Goal: Transaction & Acquisition: Purchase product/service

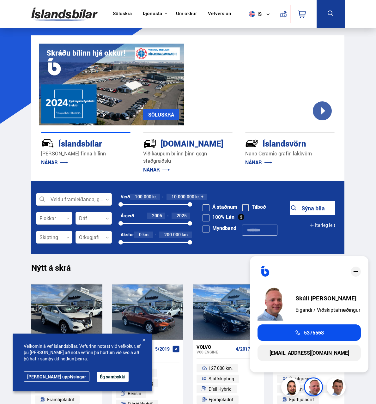
click at [313, 387] on img at bounding box center [314, 387] width 19 height 19
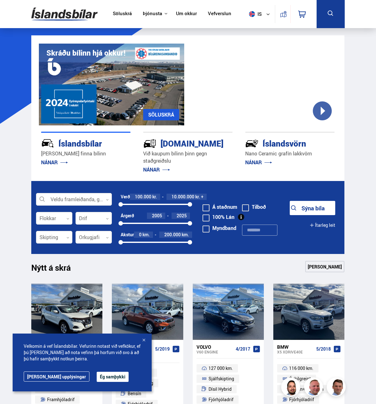
click at [314, 387] on img at bounding box center [314, 387] width 19 height 19
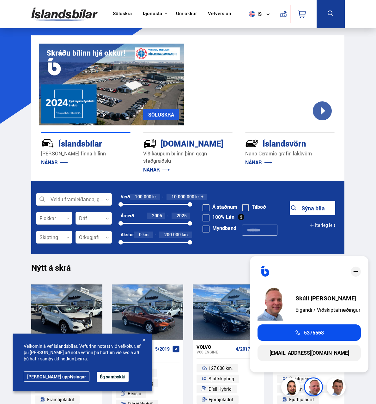
click at [312, 390] on img at bounding box center [314, 387] width 19 height 19
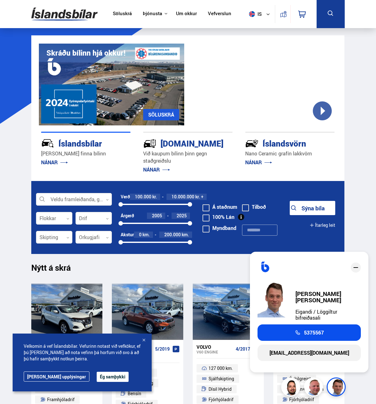
click at [336, 391] on img at bounding box center [336, 387] width 19 height 19
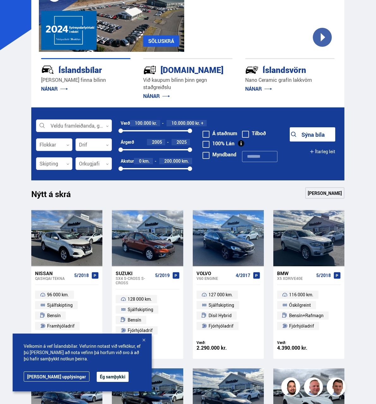
click at [60, 134] on form "Veldu framleiðanda, gerð eða eiginleika 0 Flokkar 0 Drif 0 Verð 100.000 kr. 10.…" at bounding box center [187, 143] width 313 height 73
drag, startPoint x: 60, startPoint y: 134, endPoint x: 57, endPoint y: 128, distance: 6.2
click at [57, 128] on div at bounding box center [74, 126] width 76 height 13
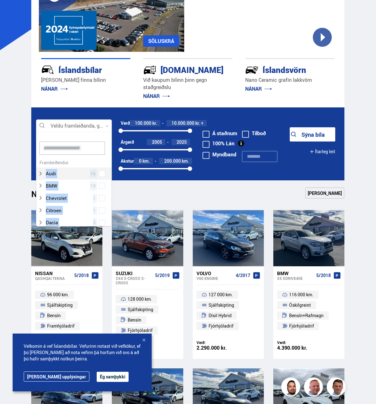
scroll to position [94, 74]
click at [76, 142] on div at bounding box center [73, 148] width 75 height 20
click at [76, 147] on input at bounding box center [71, 147] width 65 height 13
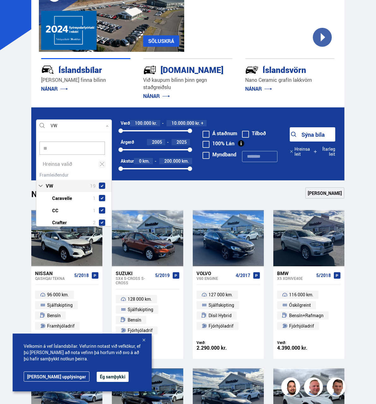
click at [83, 172] on div "VW 19 VW Caravelle 1 VW CC 1 VW Crafter 2 VW Golf 3 VW ID.3 3 VW ID.4 1 VW ID.5…" at bounding box center [73, 254] width 75 height 169
type input "**"
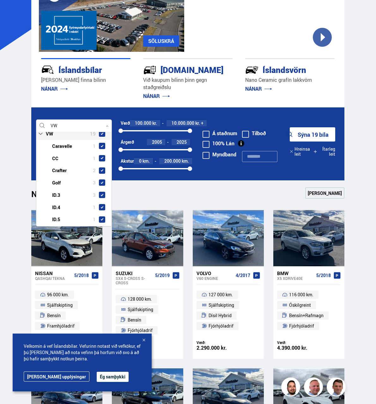
scroll to position [74, 0]
click at [57, 136] on div at bounding box center [80, 136] width 59 height 9
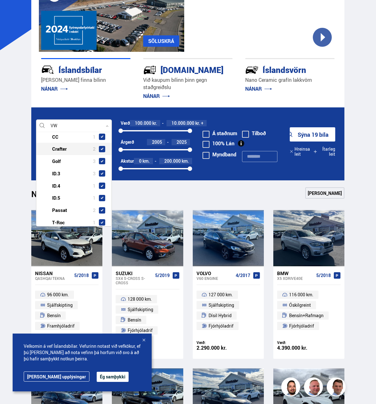
click at [62, 146] on div at bounding box center [80, 148] width 59 height 9
click at [63, 151] on div at bounding box center [80, 148] width 59 height 9
click at [58, 141] on div at bounding box center [80, 136] width 59 height 9
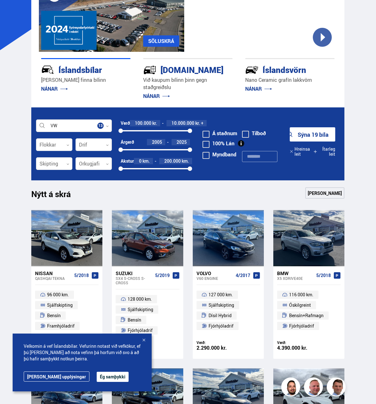
click at [67, 131] on div at bounding box center [74, 126] width 76 height 13
click at [66, 125] on div at bounding box center [74, 126] width 76 height 13
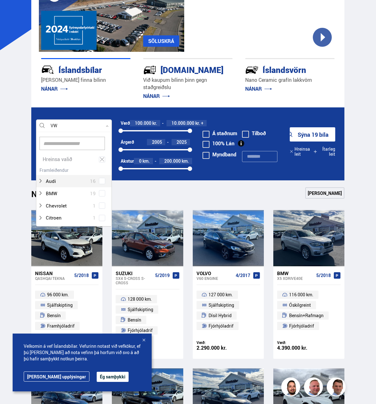
scroll to position [0, 0]
click at [71, 127] on div at bounding box center [74, 126] width 76 height 13
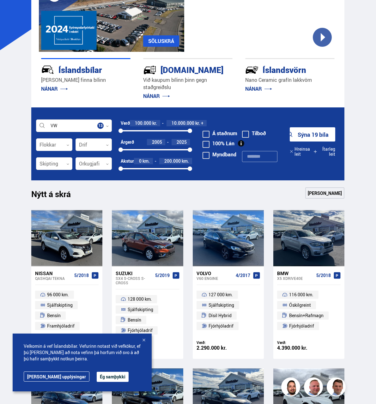
click at [70, 127] on div at bounding box center [74, 126] width 76 height 13
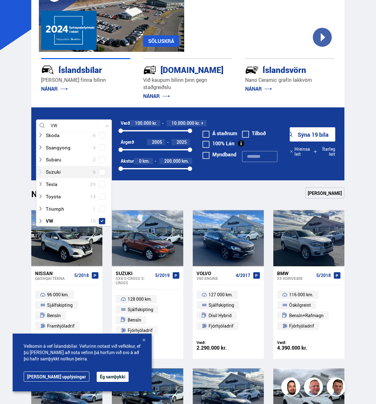
scroll to position [442, 0]
click at [41, 197] on icon at bounding box center [40, 197] width 5 height 5
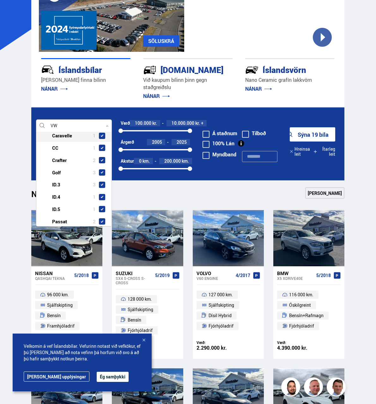
click at [63, 139] on div at bounding box center [80, 135] width 59 height 9
click at [60, 133] on div at bounding box center [80, 135] width 59 height 9
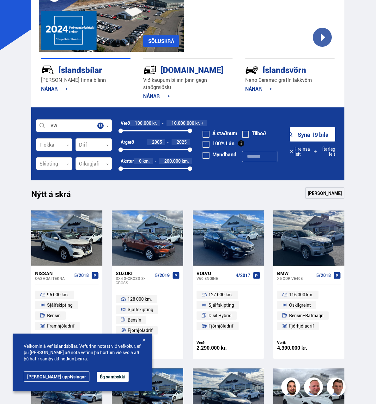
click at [113, 125] on form "VW Veldu framleiðanda, gerð eða eiginleika 13 Flokkar 0 Drif 0 Verð 100.000 kr.…" at bounding box center [187, 143] width 313 height 73
click at [97, 122] on div at bounding box center [74, 126] width 76 height 13
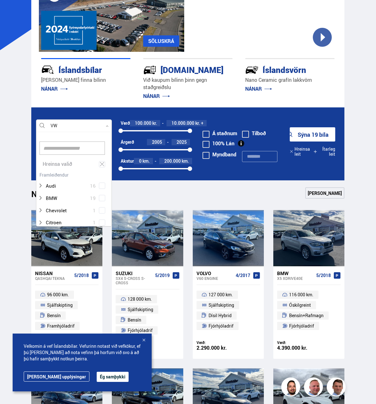
scroll to position [94, 74]
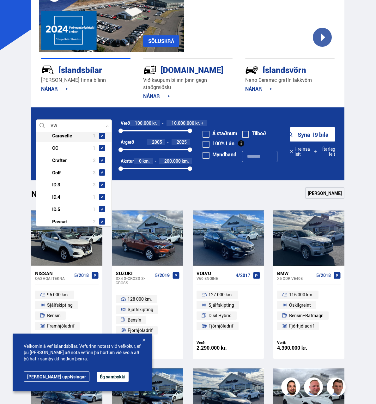
click at [102, 135] on span at bounding box center [102, 136] width 6 height 6
click at [100, 144] on div at bounding box center [80, 147] width 59 height 9
click at [101, 147] on span at bounding box center [102, 148] width 3 height 3
click at [101, 156] on div at bounding box center [80, 160] width 59 height 9
click at [101, 158] on span at bounding box center [102, 160] width 6 height 6
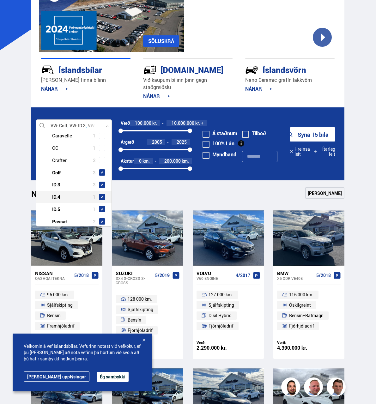
click at [104, 196] on div at bounding box center [80, 196] width 59 height 9
click at [100, 195] on span at bounding box center [102, 197] width 6 height 6
click at [101, 208] on span at bounding box center [102, 209] width 3 height 3
drag, startPoint x: 100, startPoint y: 216, endPoint x: 103, endPoint y: 218, distance: 3.3
click at [100, 216] on div "VW Passat 2" at bounding box center [73, 221] width 75 height 12
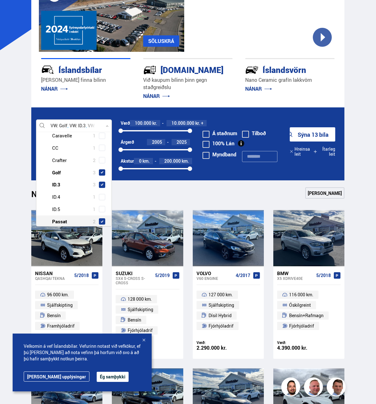
click at [104, 220] on div at bounding box center [80, 221] width 59 height 9
click at [101, 218] on div at bounding box center [80, 221] width 59 height 9
click at [101, 220] on span at bounding box center [102, 221] width 3 height 3
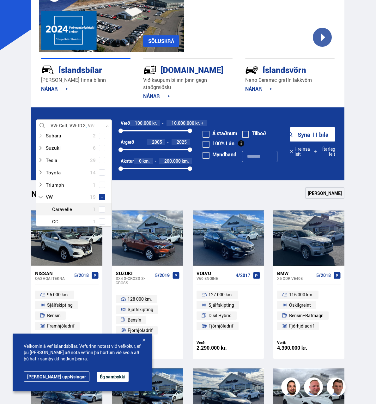
scroll to position [516, 0]
click at [295, 136] on button "Sýna 11 bíla" at bounding box center [312, 134] width 45 height 14
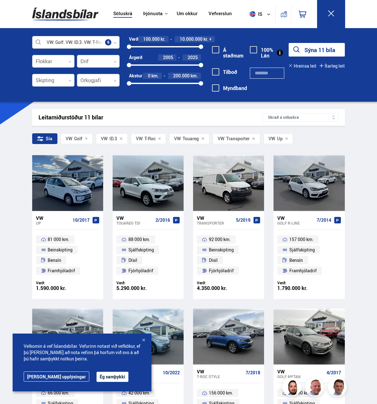
click at [79, 42] on div at bounding box center [76, 42] width 88 height 13
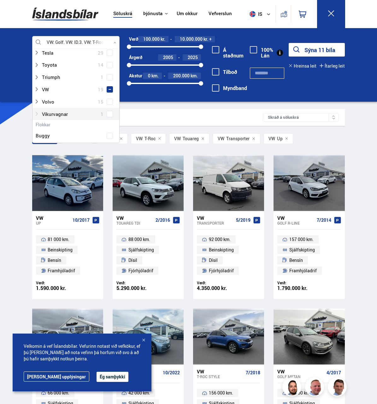
scroll to position [442, 0]
click at [38, 113] on icon at bounding box center [36, 113] width 2 height 4
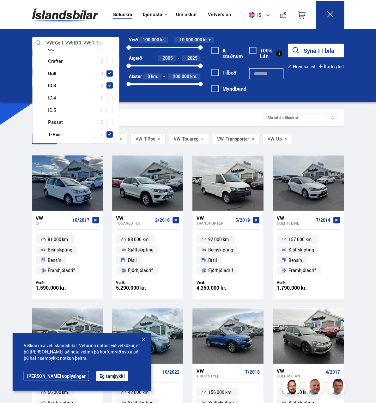
scroll to position [590, 0]
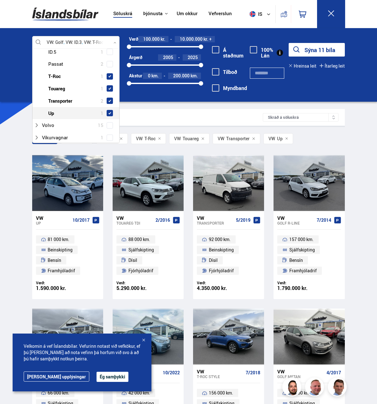
click at [112, 110] on div at bounding box center [82, 113] width 71 height 9
click at [106, 110] on div "VW Up 1" at bounding box center [76, 113] width 87 height 12
click at [107, 101] on span at bounding box center [110, 101] width 6 height 6
click at [106, 92] on div at bounding box center [82, 88] width 71 height 9
click at [107, 90] on span at bounding box center [110, 88] width 6 height 6
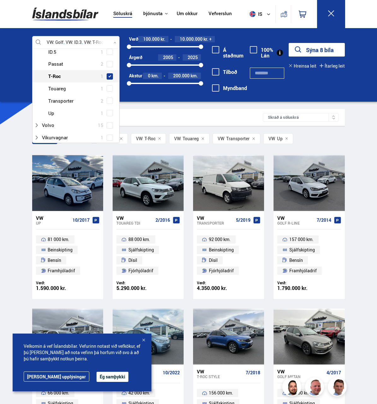
click at [109, 76] on span at bounding box center [110, 76] width 3 height 3
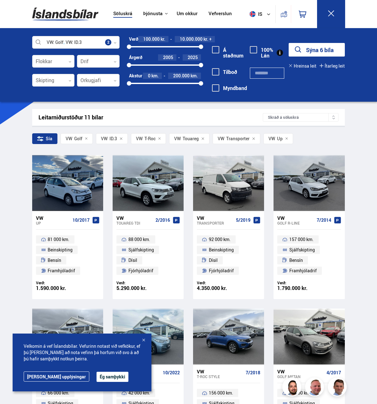
click at [316, 57] on div "Sýna 6 bíla [GEOGRAPHIC_DATA] leit Ítarleg leit" at bounding box center [312, 56] width 66 height 26
click at [316, 50] on button "Sýna 6 bíla" at bounding box center [317, 50] width 56 height 14
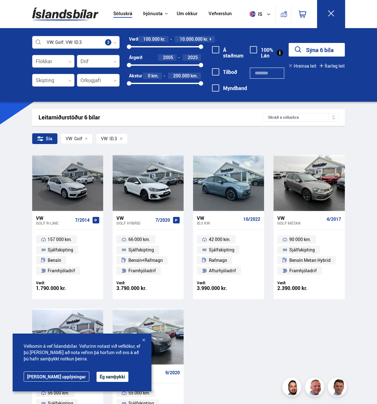
click at [102, 383] on div "Velkomin á vef Íslandsbílar. Vefurinn notast við vefkökur, ef þú [PERSON_NAME] …" at bounding box center [82, 362] width 139 height 58
click at [97, 378] on button "Ég samþykki" at bounding box center [113, 377] width 32 height 10
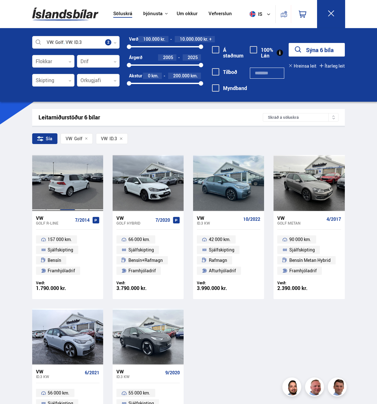
click at [73, 172] on div at bounding box center [67, 183] width 14 height 56
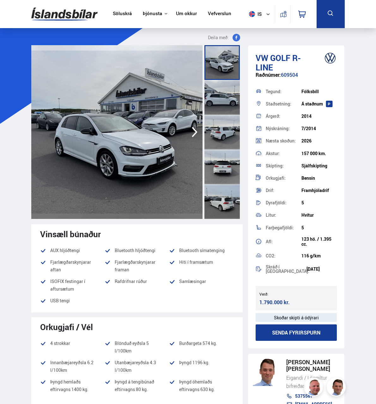
click at [159, 171] on img at bounding box center [116, 132] width 171 height 174
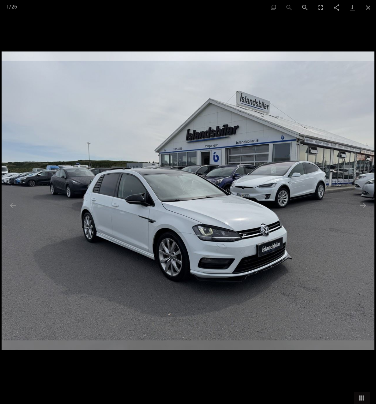
scroll to position [590, 0]
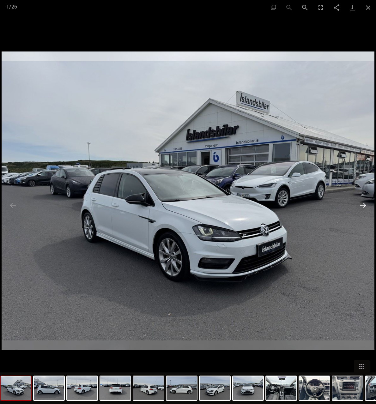
click at [363, 206] on button "Next slide" at bounding box center [362, 205] width 13 height 12
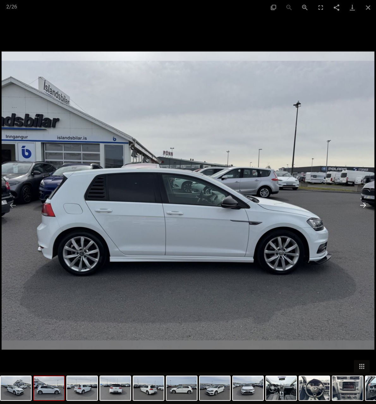
click at [363, 206] on button "Next slide" at bounding box center [362, 205] width 13 height 12
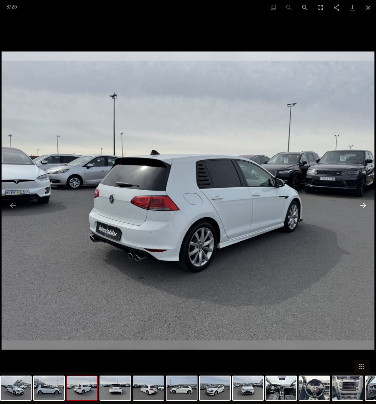
click at [363, 206] on button "Next slide" at bounding box center [362, 205] width 13 height 12
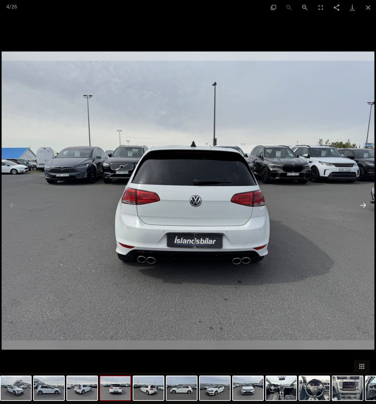
click at [363, 206] on button "Next slide" at bounding box center [362, 205] width 13 height 12
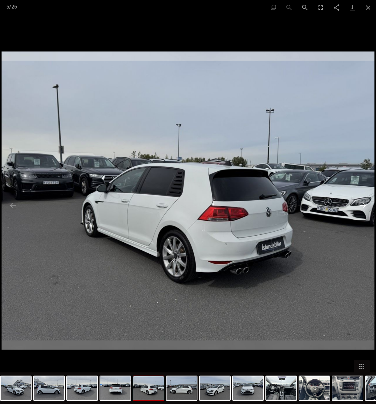
click at [363, 206] on button "Next slide" at bounding box center [362, 205] width 13 height 12
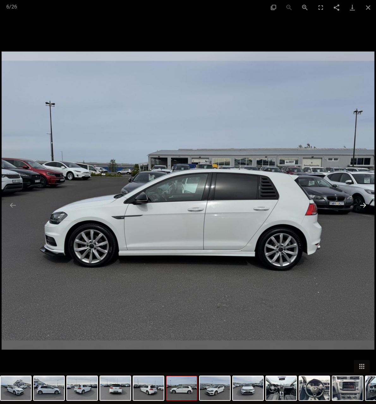
click at [363, 206] on button "Next slide" at bounding box center [362, 205] width 13 height 12
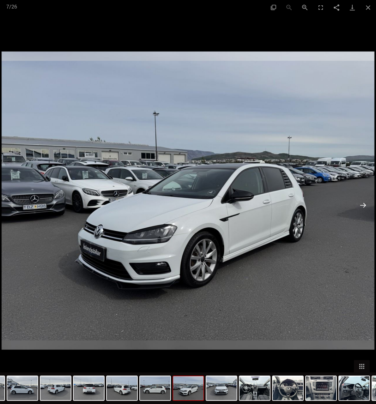
click at [363, 206] on button "Next slide" at bounding box center [362, 205] width 13 height 12
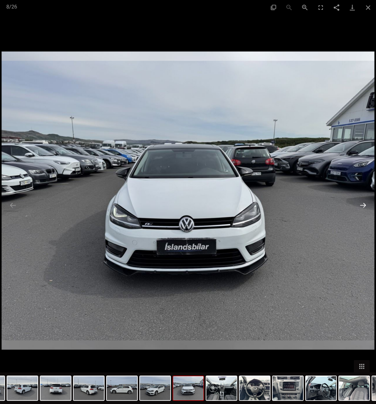
click at [363, 206] on button "Next slide" at bounding box center [362, 205] width 13 height 12
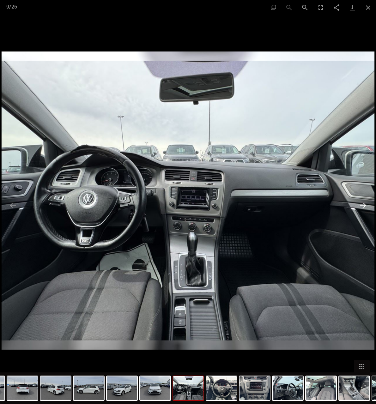
click at [363, 206] on button "Next slide" at bounding box center [362, 205] width 13 height 12
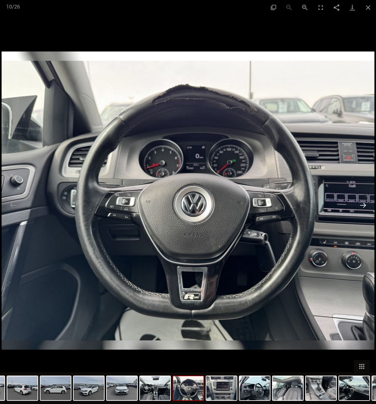
click at [363, 206] on button "Next slide" at bounding box center [362, 205] width 13 height 12
